Goal: Task Accomplishment & Management: Use online tool/utility

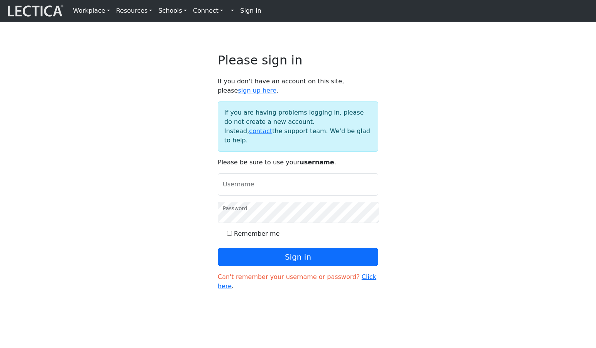
click at [240, 13] on strong "Sign in" at bounding box center [250, 10] width 21 height 7
click at [255, 173] on input "Username" at bounding box center [298, 184] width 161 height 22
click at [218, 248] on button "Sign in" at bounding box center [298, 257] width 161 height 19
click at [243, 176] on input "the" at bounding box center [298, 184] width 161 height 22
type input "theodawson"
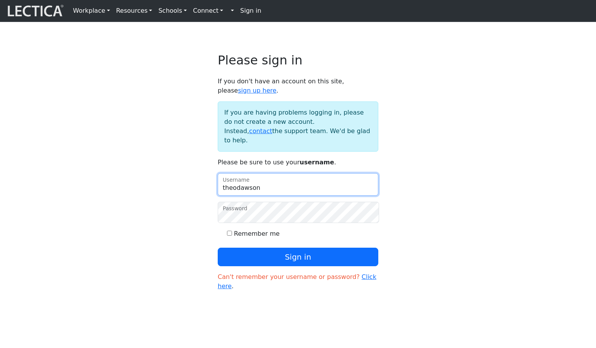
scroll to position [2, 0]
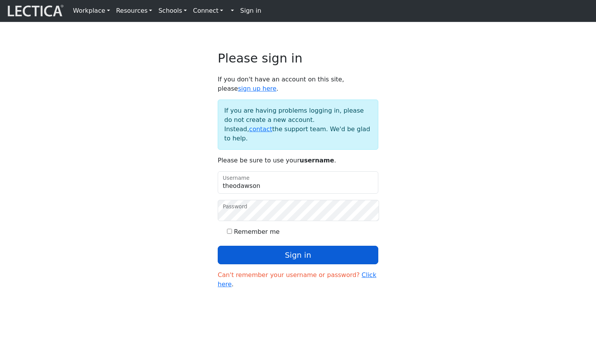
click at [276, 246] on button "Sign in" at bounding box center [298, 255] width 161 height 19
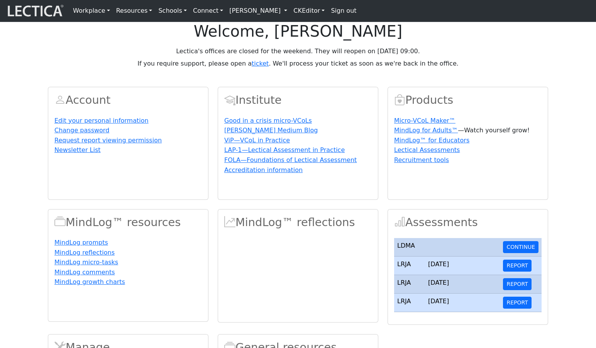
click at [231, 12] on link "[PERSON_NAME]" at bounding box center [258, 10] width 64 height 15
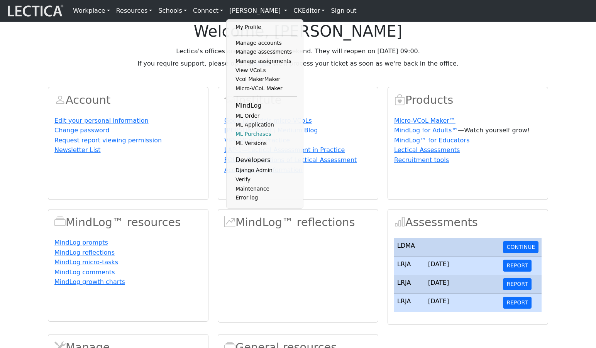
click at [237, 139] on link "ML Purchases" at bounding box center [265, 134] width 64 height 9
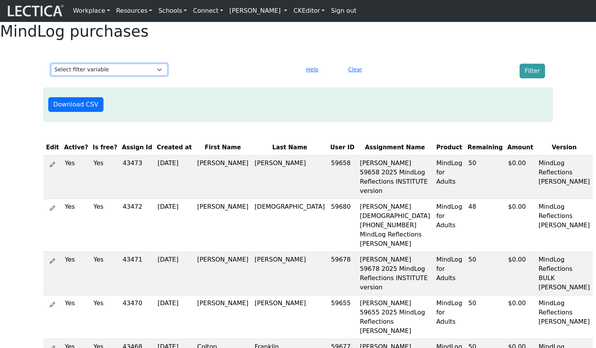
click at [103, 76] on select "Select filter variable First Name Last Name Version User ID Amount Created at" at bounding box center [109, 70] width 117 height 12
select select "first_name"
click at [51, 76] on select "Select filter variable First Name Last Name Version User ID Amount Created at" at bounding box center [109, 70] width 117 height 12
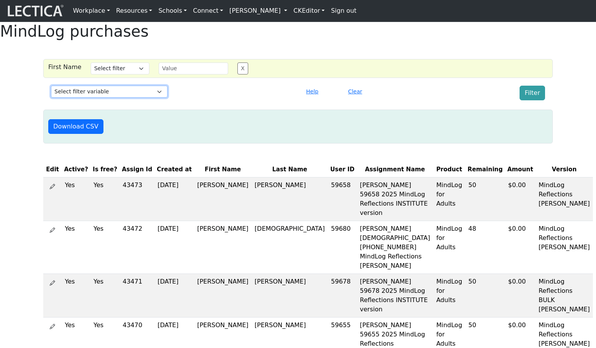
click at [85, 98] on select "Select filter variable First Name Last Name Version User ID Amount Created at" at bounding box center [109, 92] width 117 height 12
select select "first_name"
click at [51, 98] on select "Select filter variable First Name Last Name Version User ID Amount Created at" at bounding box center [109, 92] width 117 height 12
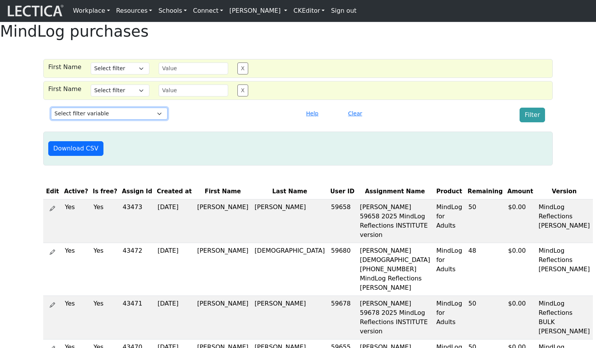
click at [89, 120] on select "Select filter variable First Name Last Name Version User ID Amount Created at" at bounding box center [109, 114] width 117 height 12
select select "last_name"
click at [51, 120] on select "Select filter variable First Name Last Name Version User ID Amount Created at" at bounding box center [109, 114] width 117 height 12
select select
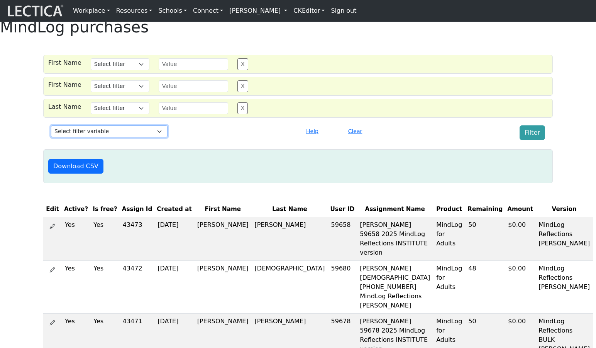
scroll to position [9, 0]
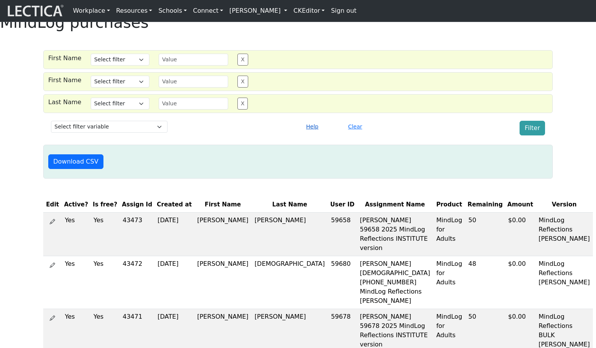
click at [309, 133] on button "Help" at bounding box center [312, 127] width 19 height 12
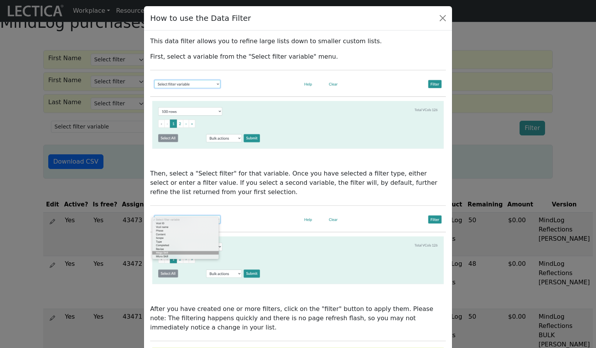
scroll to position [0, 0]
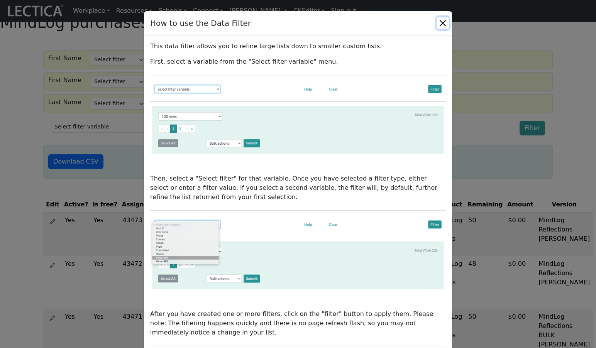
click at [443, 28] on button "Close" at bounding box center [442, 23] width 12 height 12
